Goal: Task Accomplishment & Management: Manage account settings

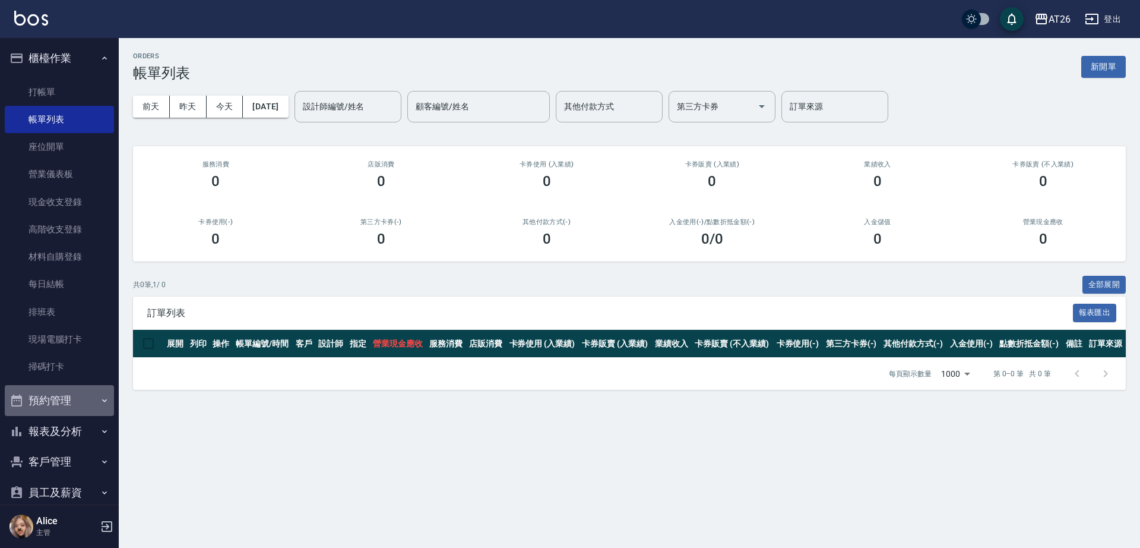
click at [62, 397] on button "預約管理" at bounding box center [59, 400] width 109 height 31
click at [65, 399] on button "預約管理" at bounding box center [59, 400] width 109 height 31
click at [65, 429] on button "報表及分析" at bounding box center [59, 431] width 109 height 31
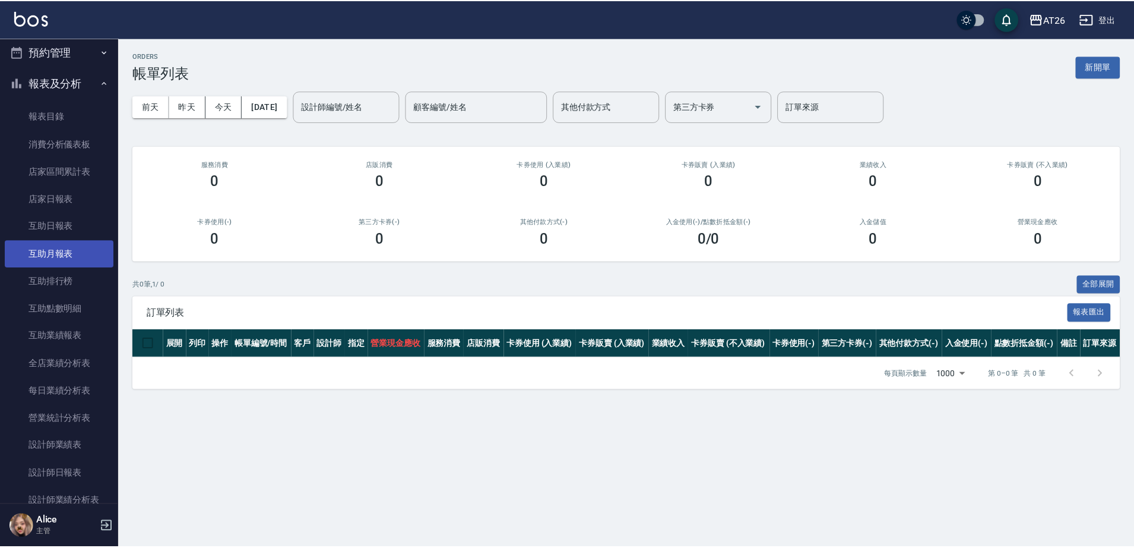
scroll to position [52, 0]
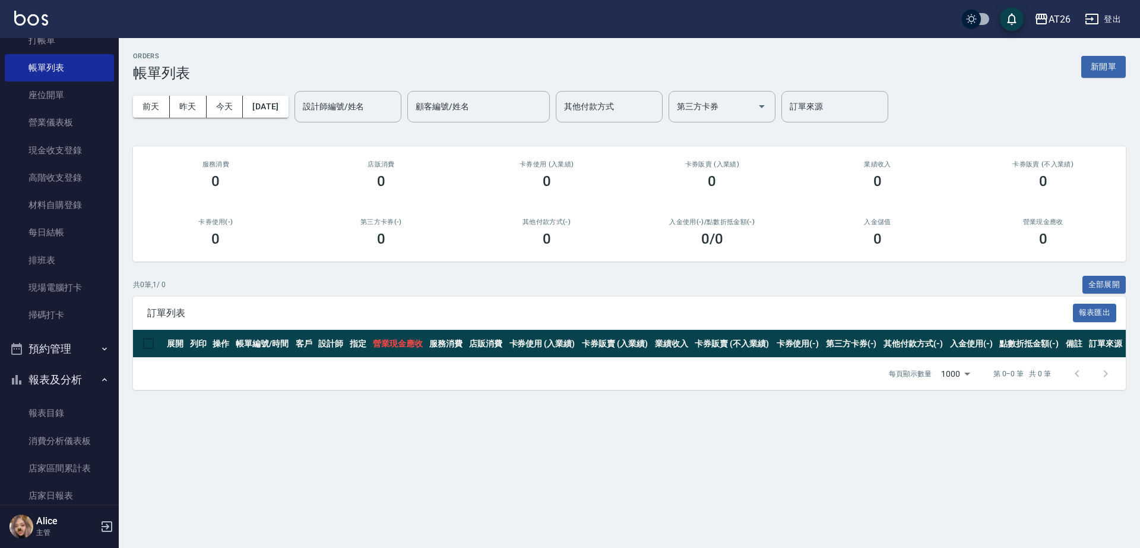
click at [61, 380] on button "報表及分析" at bounding box center [59, 379] width 109 height 31
click at [54, 404] on button "客戶管理" at bounding box center [59, 409] width 109 height 31
click at [73, 445] on link "客戶列表" at bounding box center [59, 443] width 109 height 27
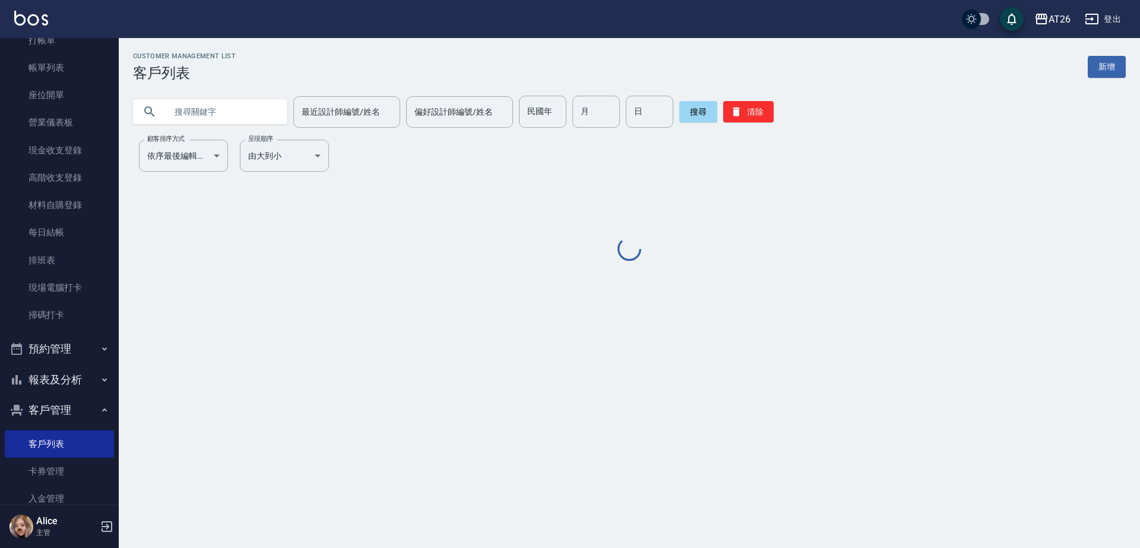
click at [234, 116] on input "text" at bounding box center [222, 112] width 112 height 32
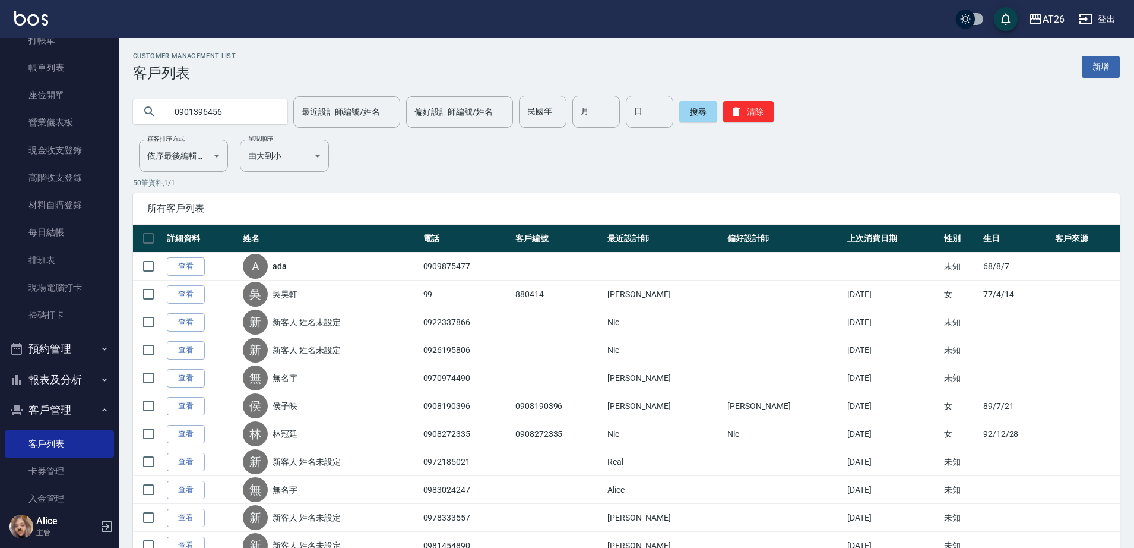
type input "0901396456"
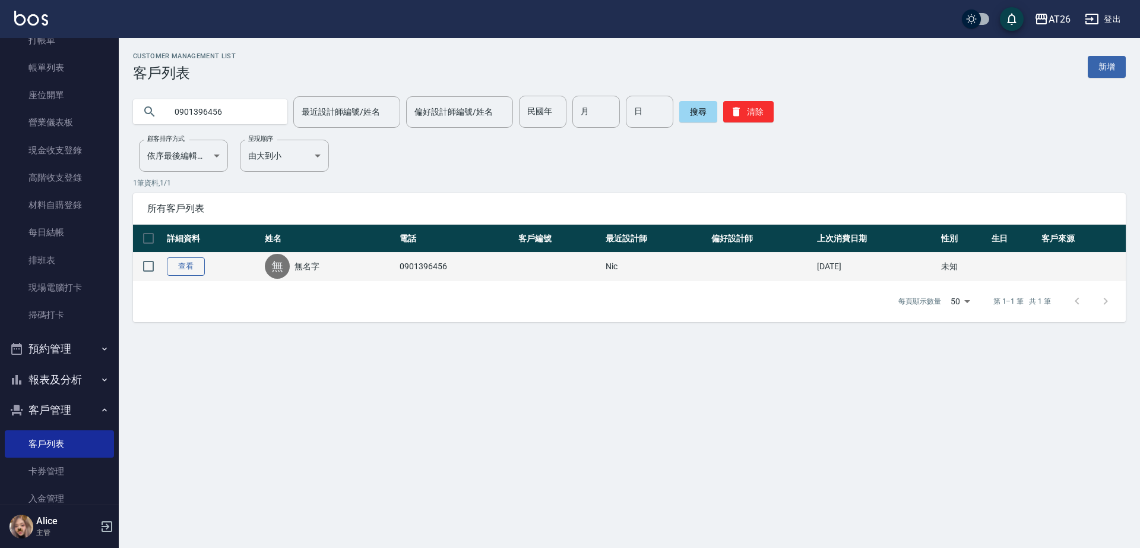
click at [191, 270] on link "查看" at bounding box center [186, 266] width 38 height 18
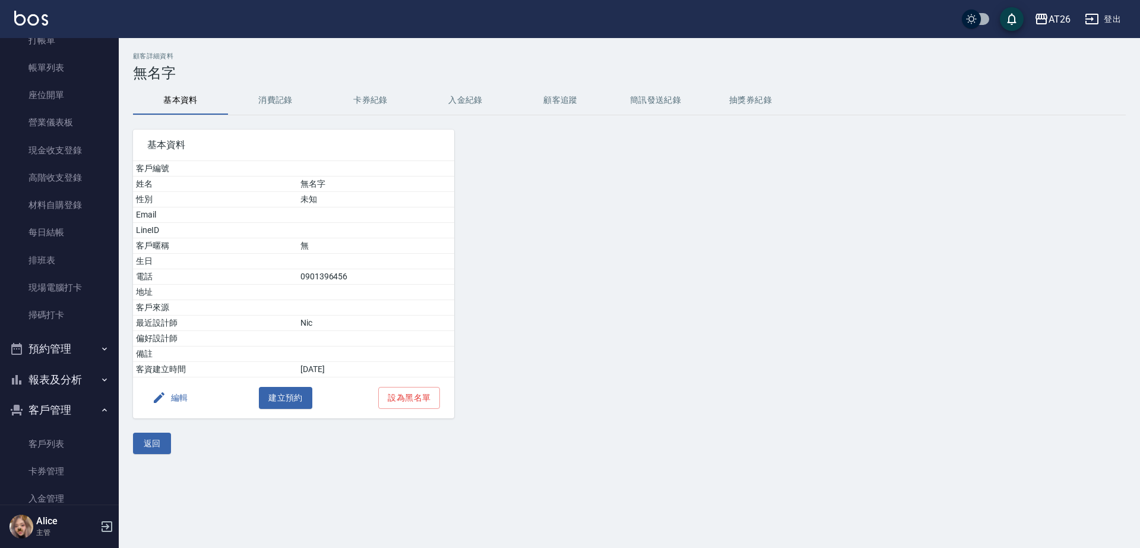
click at [285, 105] on button "消費記錄" at bounding box center [275, 100] width 95 height 29
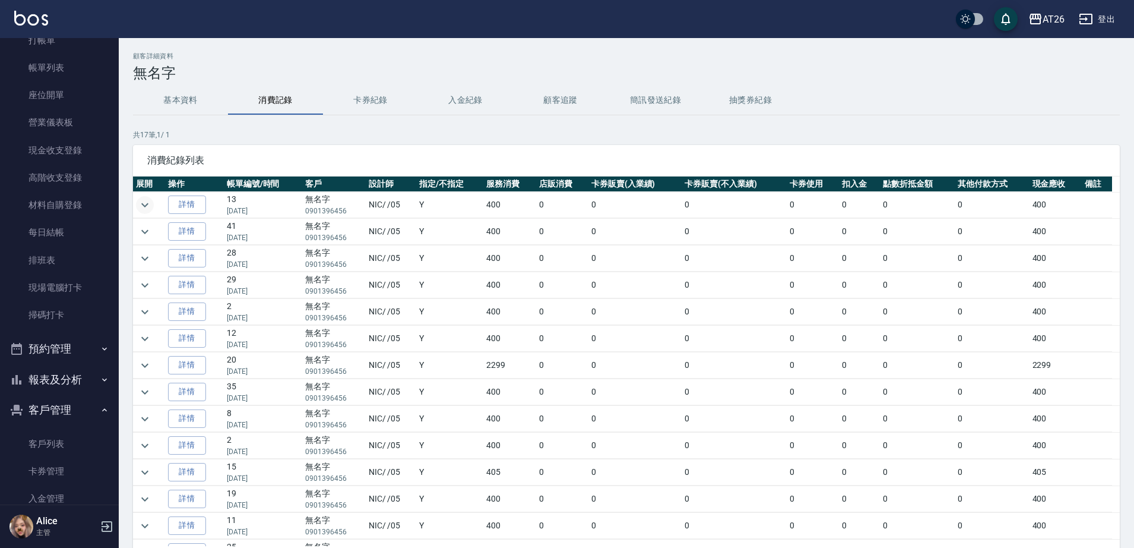
click at [147, 198] on icon "expand row" at bounding box center [145, 205] width 14 height 14
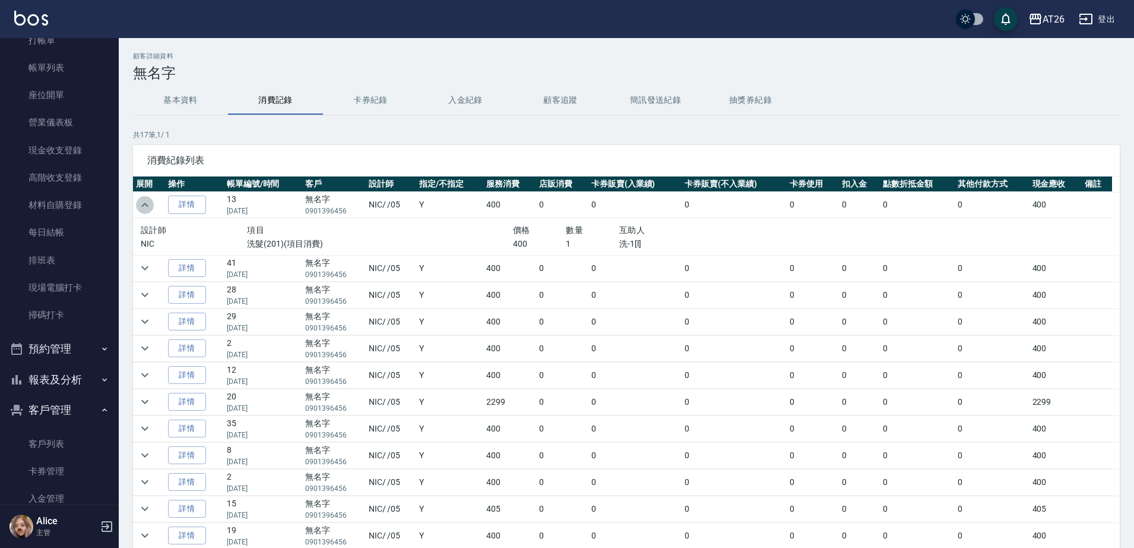
click at [146, 198] on icon "expand row" at bounding box center [145, 205] width 14 height 14
